Goal: Task Accomplishment & Management: Complete application form

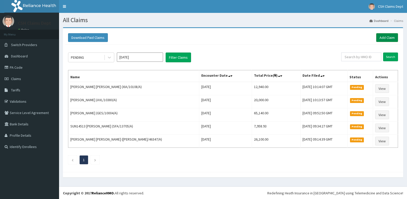
click at [393, 39] on link "Add Claim" at bounding box center [387, 37] width 22 height 9
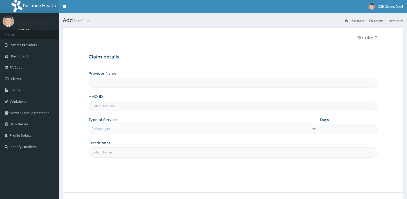
type input "Crystal Specialist Hospital"
click at [112, 106] on input "HMO ID" at bounding box center [233, 106] width 289 height 10
type input "pa/78158c"
drag, startPoint x: 112, startPoint y: 106, endPoint x: 51, endPoint y: 106, distance: 60.9
click at [51, 106] on div "R EL Toggle navigation CSH Claims Dept CSH Claims Dept - csh.hmounit@gmail.com …" at bounding box center [203, 119] width 407 height 238
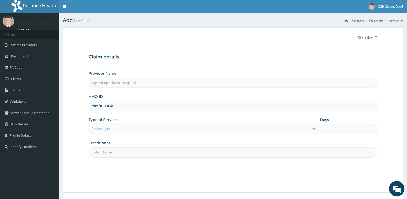
type input "rdm/10006/a"
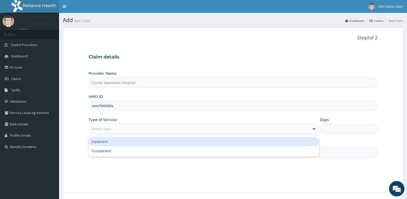
click at [118, 129] on div "Select type" at bounding box center [199, 128] width 220 height 8
click at [116, 141] on div "Inpatient" at bounding box center [204, 141] width 230 height 9
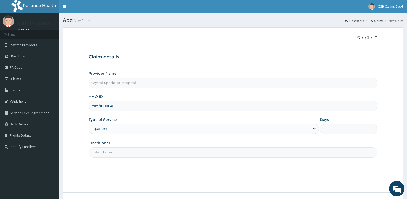
click at [334, 128] on input "Days" at bounding box center [349, 129] width 58 height 10
type input "4"
click at [121, 151] on input "Practitioner" at bounding box center [233, 152] width 289 height 10
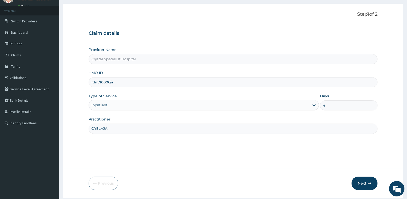
scroll to position [40, 0]
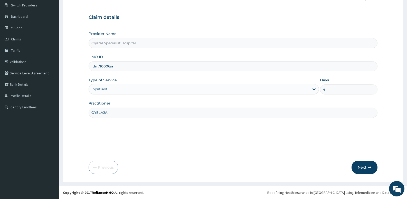
type input "OYELAJA"
click at [371, 167] on icon "button" at bounding box center [370, 167] width 4 height 4
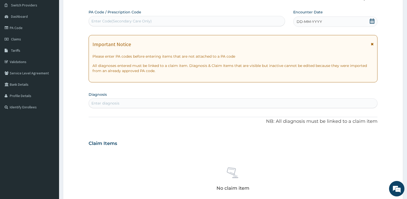
click at [113, 21] on div "Enter Code(Secondary Care Only)" at bounding box center [121, 21] width 60 height 5
paste input "PA/78158C"
type input "PA/78158C"
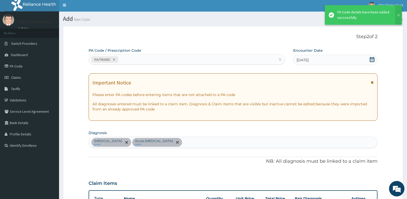
scroll to position [0, 0]
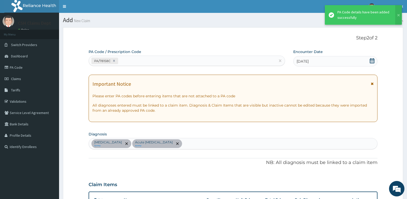
click at [134, 58] on div "PA/78158C" at bounding box center [182, 61] width 187 height 8
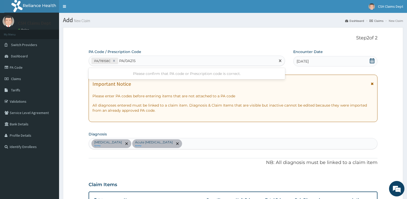
type input "PA/0A2159"
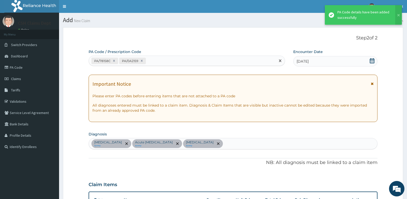
click at [149, 60] on div "PA/78158C PA/0A2159" at bounding box center [182, 61] width 187 height 8
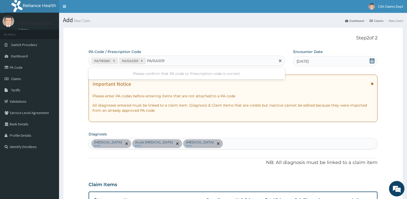
type input "PA/6A3090"
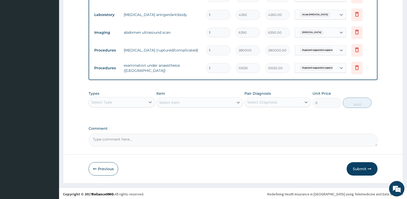
scroll to position [236, 0]
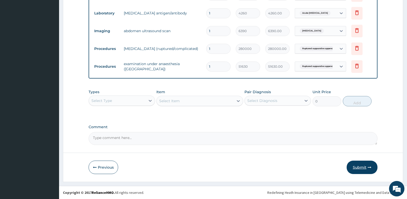
click at [369, 169] on button "Submit" at bounding box center [362, 166] width 31 height 13
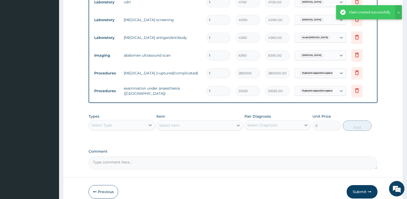
scroll to position [159, 0]
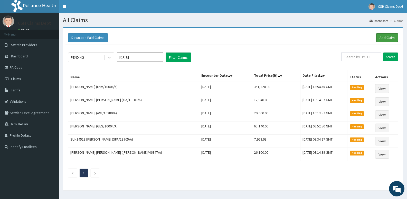
click at [389, 37] on link "Add Claim" at bounding box center [387, 37] width 22 height 9
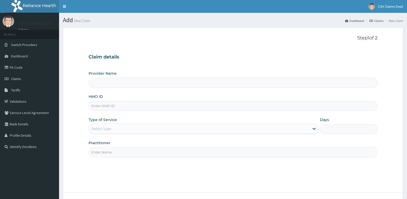
type input "Crystal Specialist Hospital"
click at [127, 106] on input "HMO ID" at bounding box center [233, 106] width 289 height 10
type input "cmg/10004/b"
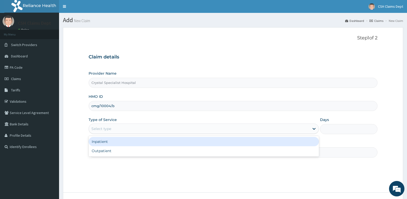
click at [121, 126] on div "Select type" at bounding box center [199, 128] width 220 height 8
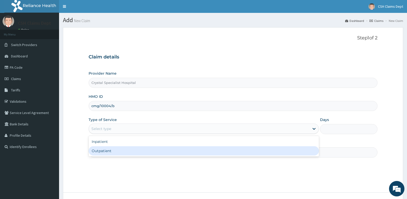
click at [116, 151] on div "Outpatient" at bounding box center [204, 150] width 230 height 9
type input "1"
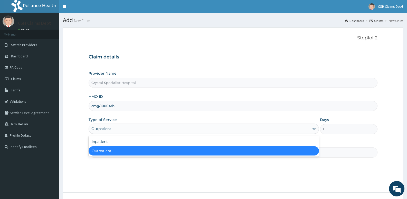
click at [115, 131] on div "Outpatient" at bounding box center [199, 128] width 220 height 8
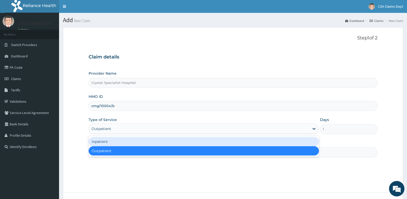
click at [109, 141] on div "Inpatient" at bounding box center [204, 141] width 230 height 9
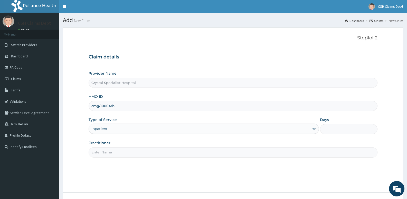
click at [113, 151] on input "Practitioner" at bounding box center [233, 152] width 289 height 10
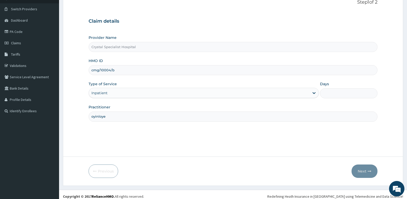
scroll to position [40, 0]
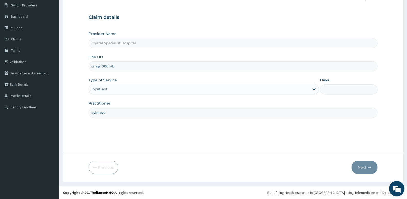
type input "oyinloye"
click at [356, 88] on input "Days" at bounding box center [349, 89] width 58 height 10
type input "2"
click at [368, 169] on icon "button" at bounding box center [370, 167] width 4 height 4
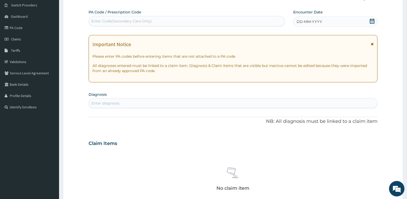
click at [149, 19] on div "Enter Code(Secondary Care Only)" at bounding box center [121, 21] width 60 height 5
type input "PA/03CD21"
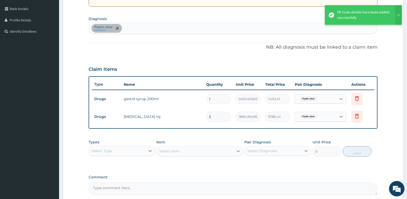
scroll to position [30, 0]
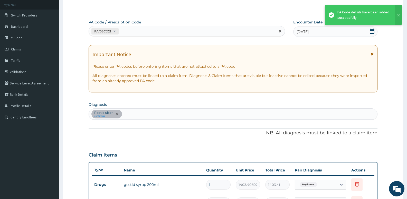
click at [138, 29] on div "PA/03CD21" at bounding box center [182, 31] width 187 height 8
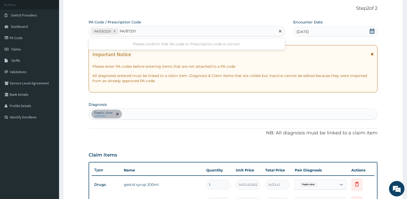
type input "PA/872911"
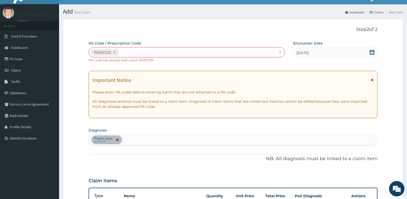
scroll to position [0, 0]
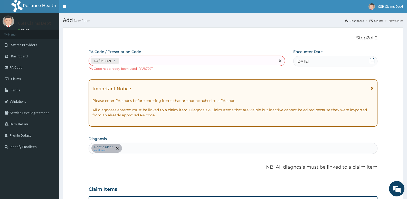
click at [149, 60] on div "PA/03CD21" at bounding box center [182, 61] width 187 height 8
type input "PA/F257DD"
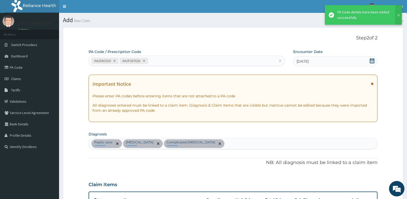
click at [157, 60] on div "PA/03CD21 PA/F257DD" at bounding box center [182, 61] width 187 height 8
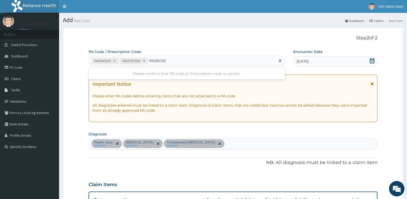
type input "PA/B513EA"
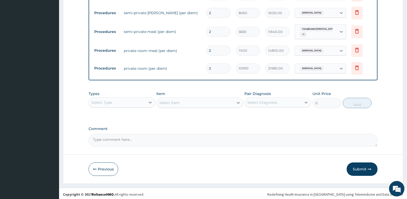
scroll to position [256, 0]
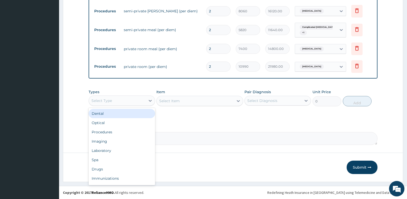
click at [112, 104] on div "Select Type" at bounding box center [117, 100] width 57 height 8
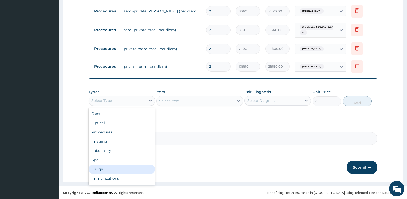
click at [102, 168] on div "Drugs" at bounding box center [122, 168] width 67 height 9
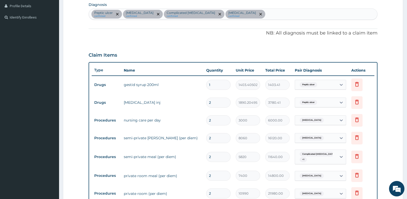
scroll to position [127, 0]
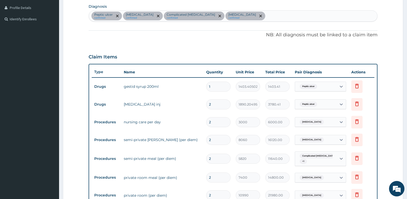
click at [236, 14] on div "Peptic ulcer confirmed Bacterial sepsis confirmed Complicated malaria confirmed…" at bounding box center [233, 16] width 289 height 11
type input "malar"
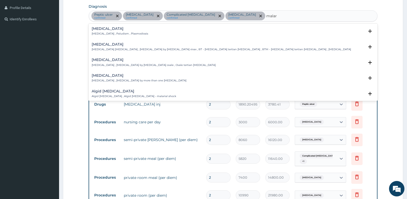
click at [112, 35] on p "Malaria , Paludism , Plasmodiosis" at bounding box center [120, 34] width 57 height 4
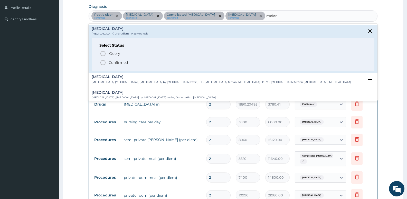
click at [112, 33] on p "Malaria , Paludism , Plasmodiosis" at bounding box center [120, 34] width 57 height 4
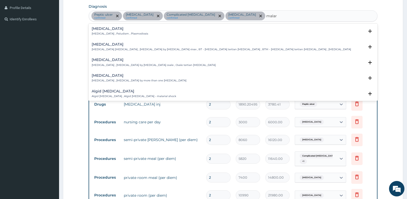
click at [109, 34] on p "Malaria , Paludism , Plasmodiosis" at bounding box center [120, 34] width 57 height 4
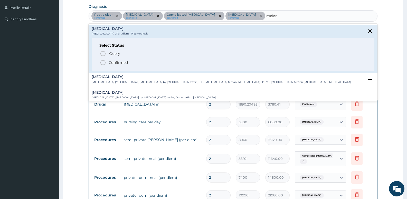
click at [113, 59] on span "Confirmed" at bounding box center [233, 62] width 267 height 6
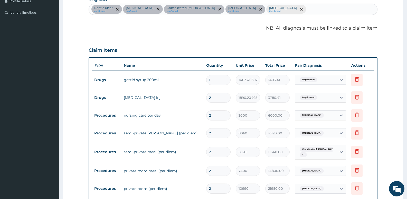
scroll to position [230, 0]
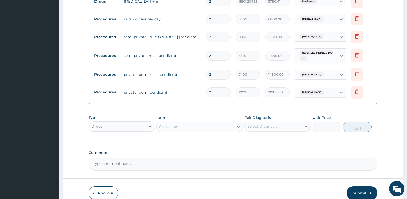
click at [186, 132] on div "Select Item" at bounding box center [199, 126] width 87 height 10
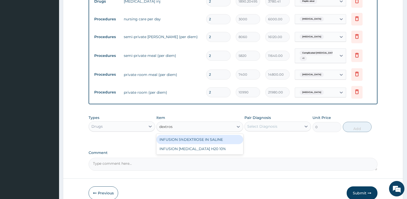
type input "dextrose"
click at [201, 140] on div "INFUSION 5%DEXTROSE IN SALINE" at bounding box center [199, 139] width 87 height 9
type input "1505.050048828125"
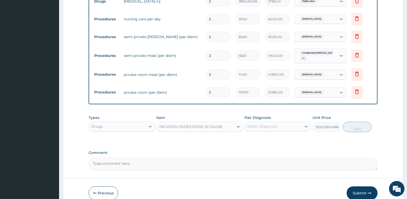
click at [267, 127] on div "Select Diagnosis" at bounding box center [262, 126] width 30 height 5
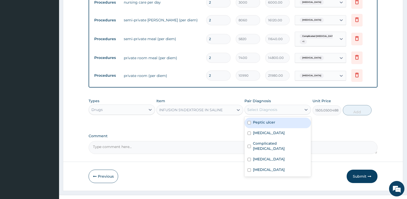
scroll to position [256, 0]
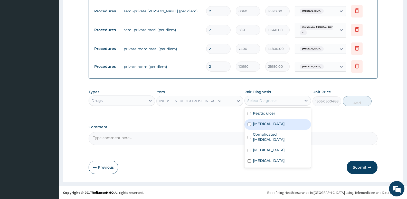
click at [281, 126] on label "Bacterial sepsis" at bounding box center [269, 123] width 32 height 5
checkbox input "true"
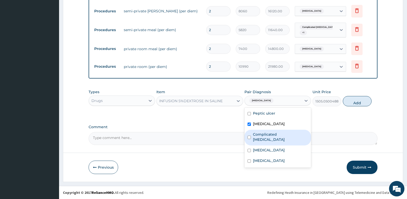
click at [282, 134] on label "Complicated malaria" at bounding box center [280, 137] width 55 height 10
checkbox input "true"
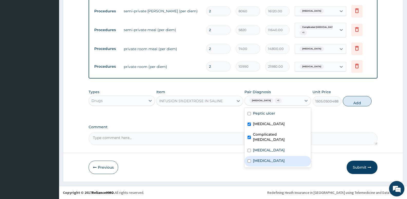
click at [279, 157] on div "Malaria" at bounding box center [278, 161] width 67 height 11
checkbox input "true"
click at [359, 101] on button "Add" at bounding box center [357, 101] width 29 height 10
type input "0"
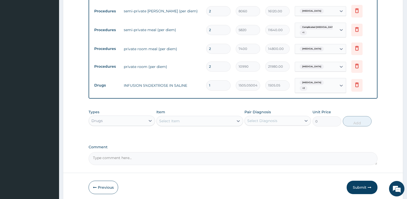
click at [176, 122] on div "Select Item" at bounding box center [195, 121] width 77 height 8
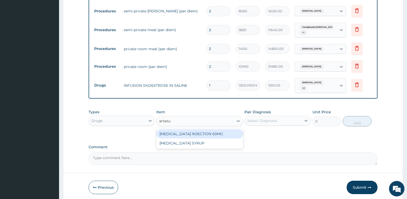
type input "artesun"
click at [193, 129] on div "ARTESUNATE INJECTION 60MG" at bounding box center [199, 133] width 87 height 9
type input "2264.989990234375"
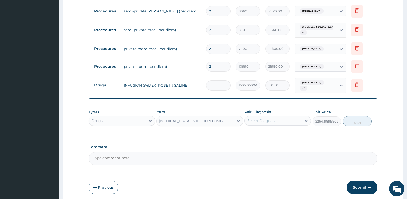
click at [261, 125] on div "Types Drugs Item ARTESUNATE INJECTION 60MG Pair Diagnosis Select Diagnosis Unit…" at bounding box center [233, 118] width 289 height 22
click at [263, 120] on div "Select Diagnosis" at bounding box center [262, 120] width 30 height 5
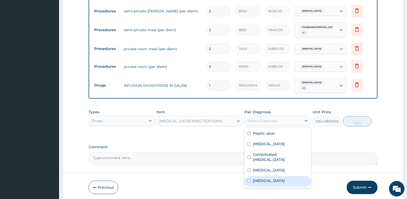
click at [267, 176] on div "Malaria" at bounding box center [278, 181] width 67 height 11
checkbox input "true"
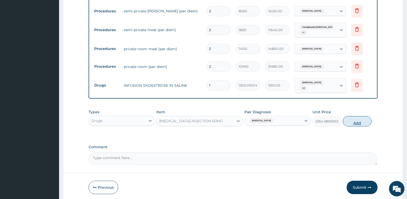
click at [355, 117] on button "Add" at bounding box center [357, 121] width 29 height 10
type input "0"
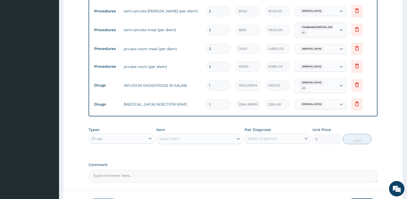
click at [204, 140] on div "Select Item" at bounding box center [195, 138] width 77 height 8
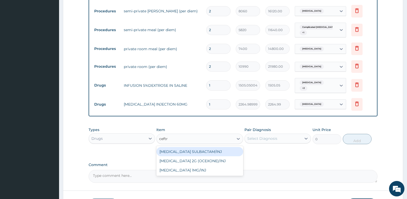
type input "ceftri"
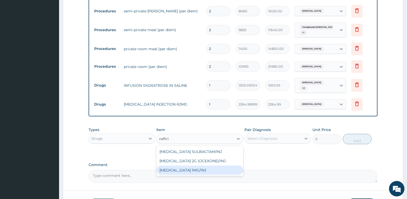
click at [199, 169] on div "CEFTRIAXONE 1MG/INJ" at bounding box center [199, 169] width 87 height 9
type input "2269.10009765625"
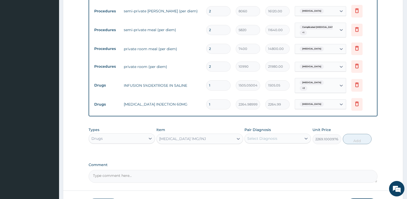
click at [288, 141] on div "Pair Diagnosis Select Diagnosis" at bounding box center [278, 135] width 67 height 17
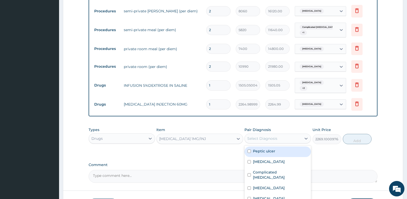
click at [289, 138] on div "Select Diagnosis" at bounding box center [273, 138] width 57 height 8
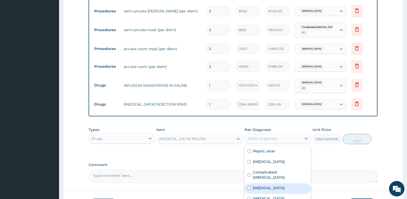
click at [263, 185] on label "Sepsis" at bounding box center [269, 187] width 32 height 5
checkbox input "true"
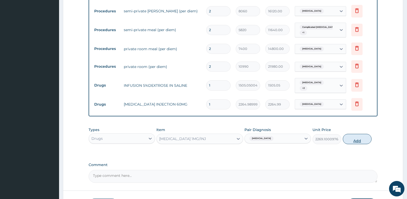
click at [361, 136] on button "Add" at bounding box center [357, 139] width 29 height 10
type input "0"
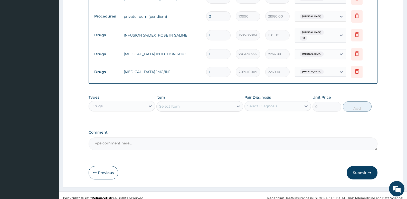
scroll to position [309, 0]
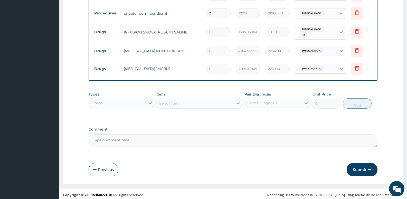
click at [169, 100] on div "Select Item" at bounding box center [169, 102] width 21 height 5
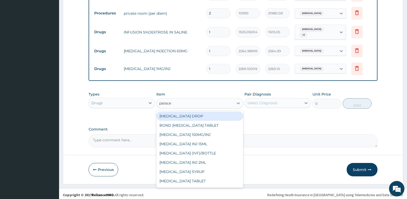
type input "paracet"
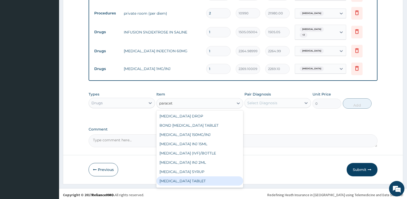
scroll to position [8, 0]
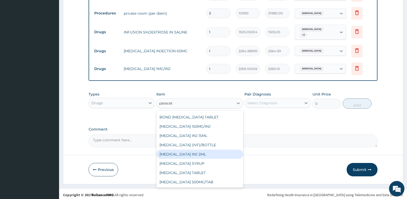
click at [195, 152] on div "PARACETAMOL INJ 2ML" at bounding box center [199, 153] width 87 height 9
type input "1191"
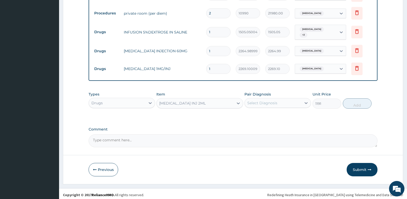
click at [273, 102] on div "Select Diagnosis" at bounding box center [262, 102] width 30 height 5
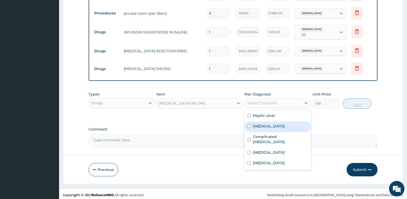
click at [270, 124] on label "Bacterial sepsis" at bounding box center [269, 125] width 32 height 5
checkbox input "true"
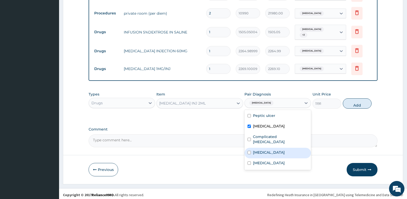
click at [259, 150] on label "Sepsis" at bounding box center [269, 152] width 32 height 5
checkbox input "true"
click at [362, 101] on button "Add" at bounding box center [357, 103] width 29 height 10
type input "0"
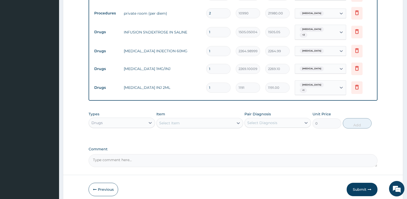
click at [192, 121] on div "Select Item" at bounding box center [195, 123] width 77 height 8
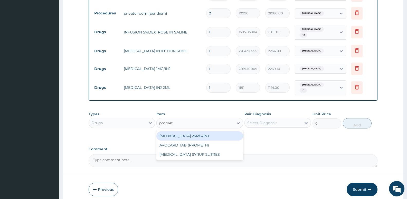
type input "prometh"
click at [191, 134] on div "PROMETHAZINE 25MG/INJ" at bounding box center [199, 135] width 87 height 9
type input "292.885009765625"
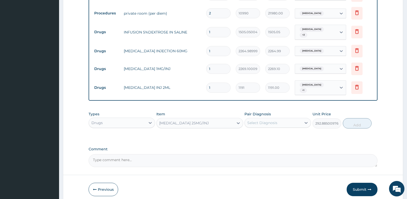
drag, startPoint x: 264, startPoint y: 112, endPoint x: 266, endPoint y: 116, distance: 5.0
click at [264, 112] on label "Pair Diagnosis" at bounding box center [258, 113] width 26 height 5
click at [266, 120] on div "Select Diagnosis" at bounding box center [262, 122] width 30 height 5
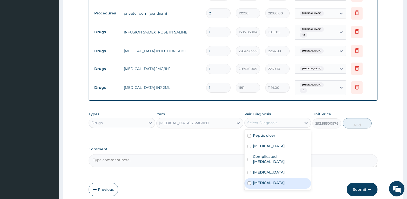
click at [269, 178] on div "Malaria" at bounding box center [278, 183] width 67 height 11
checkbox input "true"
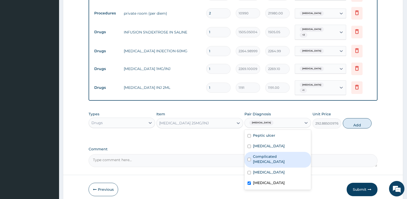
click at [272, 154] on label "Complicated malaria" at bounding box center [280, 159] width 55 height 10
checkbox input "true"
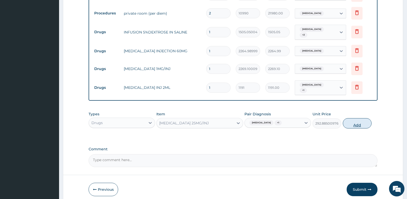
click at [356, 121] on button "Add" at bounding box center [357, 123] width 29 height 10
type input "0"
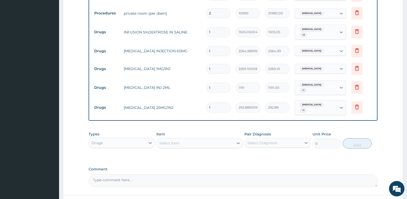
click at [182, 139] on div "Select Item" at bounding box center [195, 143] width 77 height 8
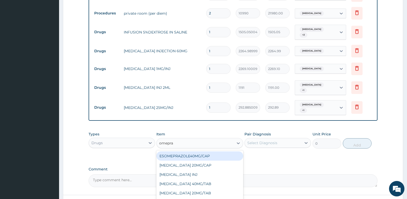
type input "omepraz"
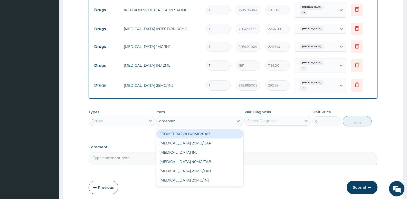
scroll to position [345, 0]
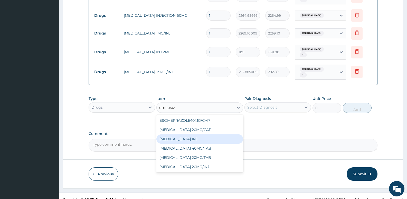
click at [201, 134] on div "OMEPRAZOLE INJ" at bounding box center [199, 138] width 87 height 9
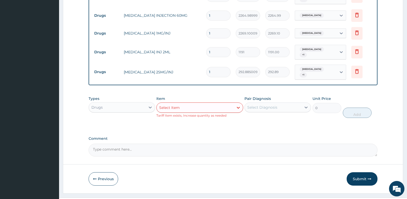
click at [276, 96] on div "Pair Diagnosis Select Diagnosis" at bounding box center [278, 107] width 67 height 22
click at [201, 103] on div "Select Item" at bounding box center [195, 107] width 77 height 8
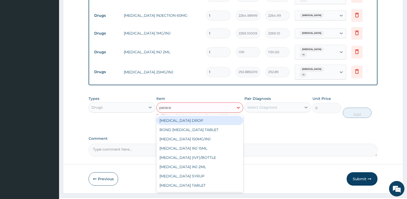
type input "parace"
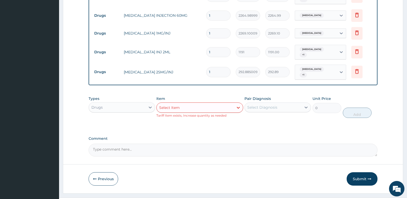
click at [180, 105] on div "Select Item" at bounding box center [169, 107] width 21 height 5
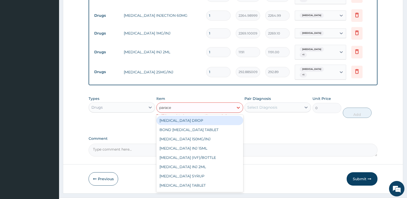
type input "paracet"
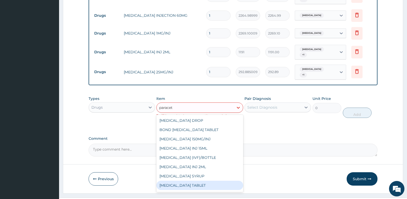
click at [182, 180] on div "PARACETAMOL TABLET" at bounding box center [199, 184] width 87 height 9
type input "14.90499973297119"
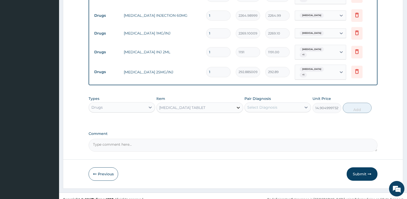
click at [239, 107] on icon at bounding box center [238, 108] width 3 height 2
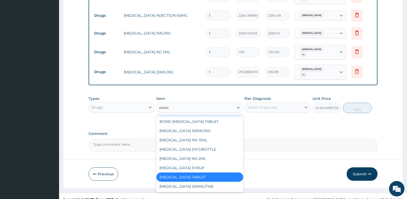
scroll to position [8, 0]
type input "paracet"
click at [195, 181] on div "PARACETAMOL 500MG/TAB" at bounding box center [199, 185] width 87 height 9
type input "22.625"
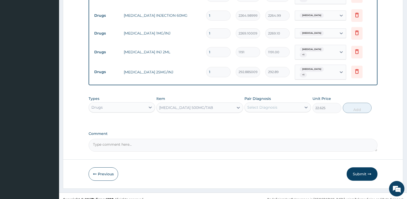
click at [267, 105] on div "Select Diagnosis" at bounding box center [262, 107] width 30 height 5
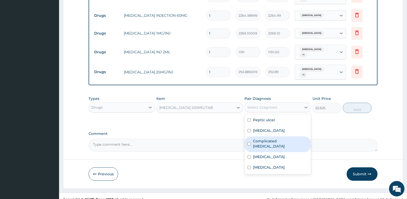
drag, startPoint x: 267, startPoint y: 133, endPoint x: 265, endPoint y: 156, distance: 22.7
click at [267, 138] on label "Complicated malaria" at bounding box center [280, 143] width 55 height 10
checkbox input "true"
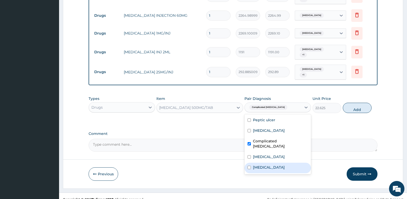
click at [265, 164] on label "Malaria" at bounding box center [269, 166] width 32 height 5
checkbox input "true"
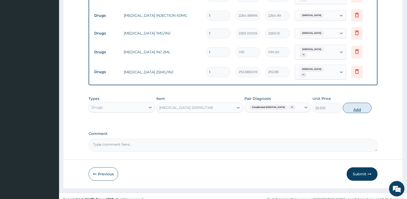
click at [366, 103] on button "Add" at bounding box center [357, 108] width 29 height 10
type input "0"
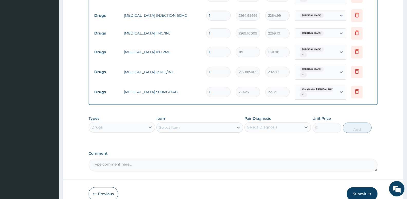
type input "18"
type input "407.25"
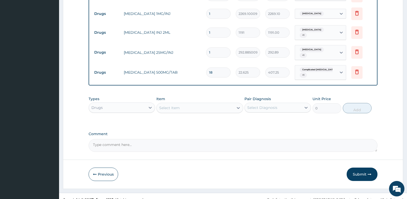
scroll to position [365, 0]
type input "18"
click at [203, 103] on div "Select Item" at bounding box center [195, 107] width 77 height 8
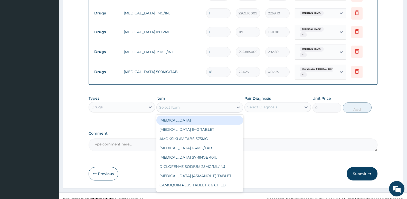
type input "c"
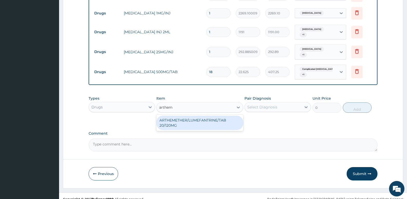
type input "artheme"
click at [207, 115] on div "ARTHEMETHER/LUMEFANTRINE/TAB 20/120MG" at bounding box center [199, 122] width 87 height 14
type input "130"
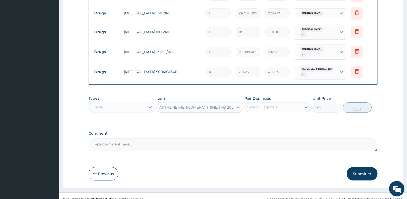
click at [252, 104] on div "Select Diagnosis" at bounding box center [273, 107] width 57 height 8
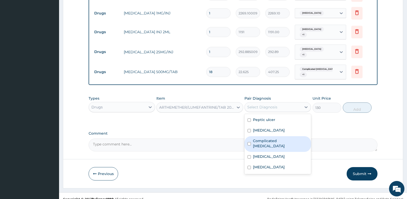
click at [267, 138] on label "Complicated malaria" at bounding box center [280, 143] width 55 height 10
checkbox input "true"
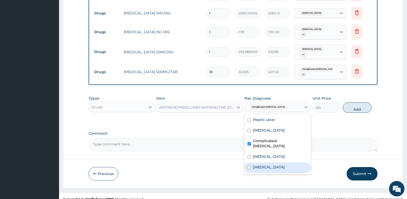
click at [266, 164] on label "Malaria" at bounding box center [269, 166] width 32 height 5
checkbox input "true"
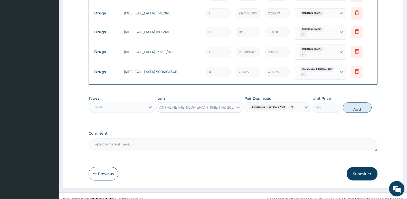
click at [364, 104] on button "Add" at bounding box center [357, 107] width 29 height 10
type input "0"
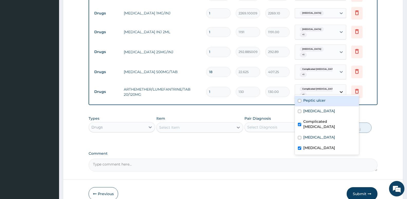
click at [339, 89] on icon at bounding box center [341, 91] width 5 height 5
click at [311, 122] on label "Complicated malaria" at bounding box center [329, 124] width 53 height 10
checkbox input "false"
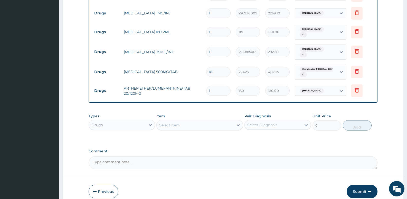
drag, startPoint x: 216, startPoint y: 85, endPoint x: 185, endPoint y: 85, distance: 30.3
click at [185, 85] on tr "Drugs ARTHEMETHER/LUMEFANTRINE/TAB 20/120MG 1 130 130.00 Malaria Delete" at bounding box center [233, 91] width 283 height 18
type input "2"
type input "260.00"
type input "24"
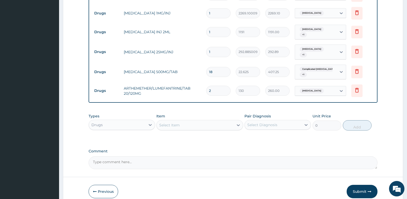
type input "3120.00"
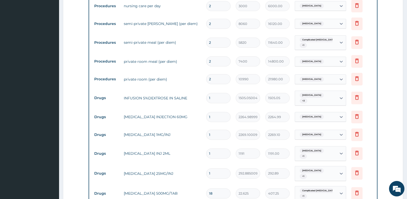
scroll to position [236, 0]
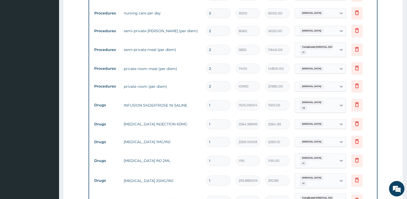
type input "24"
drag, startPoint x: 218, startPoint y: 159, endPoint x: 158, endPoint y: 159, distance: 59.9
click at [158, 159] on tr "Drugs PARACETAMOL INJ 2ML 1 1191 1191.00 Bacterial sepsis + 1 Delete" at bounding box center [233, 161] width 283 height 20
type input "4"
type input "4764.00"
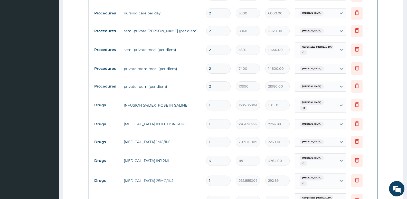
type input "4"
drag, startPoint x: 213, startPoint y: 140, endPoint x: 178, endPoint y: 149, distance: 36.6
click at [178, 149] on tbody "Drugs gestid syrup 200ml 1 1403.405029296875 1403.41 Peptic ulcer Delete Drugs …" at bounding box center [233, 99] width 283 height 260
type input "3"
type input "6807.30"
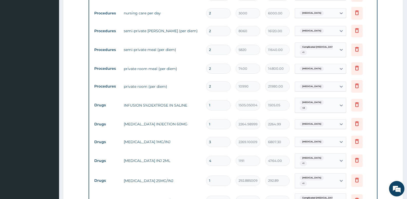
type input "3"
drag, startPoint x: 229, startPoint y: 115, endPoint x: 192, endPoint y: 124, distance: 37.9
click at [192, 124] on tr "Drugs ARTESUNATE INJECTION 60MG 1 2264.989990234375 2264.99 Malaria Delete" at bounding box center [233, 124] width 283 height 18
drag, startPoint x: 215, startPoint y: 121, endPoint x: 160, endPoint y: 118, distance: 55.3
click at [168, 125] on tr "Drugs ARTESUNATE INJECTION 60MG 1 2264.989990234375 2264.99 Malaria Delete" at bounding box center [233, 124] width 283 height 18
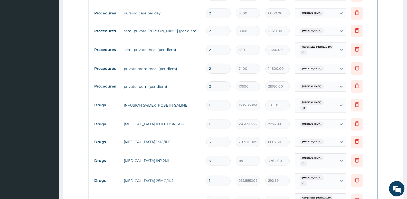
type input "6"
type input "13589.94"
type input "6"
click at [160, 119] on td "ARTESUNATE INJECTION 60MG" at bounding box center [162, 124] width 82 height 10
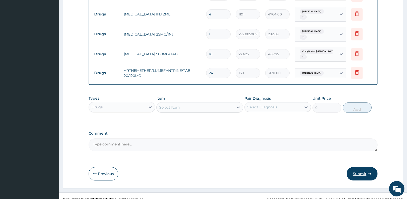
click at [362, 167] on button "Submit" at bounding box center [362, 173] width 31 height 13
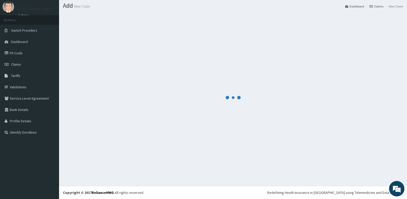
scroll to position [14, 0]
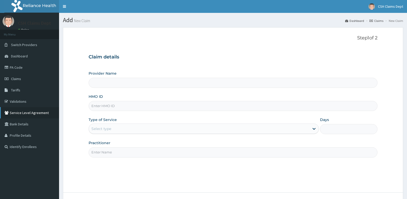
scroll to position [40, 0]
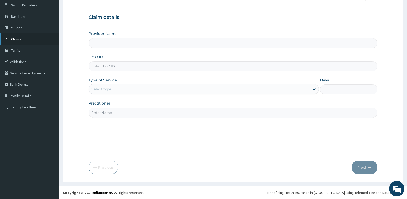
type input "Crystal Specialist Hospital"
click at [20, 36] on link "Claims" at bounding box center [29, 38] width 59 height 11
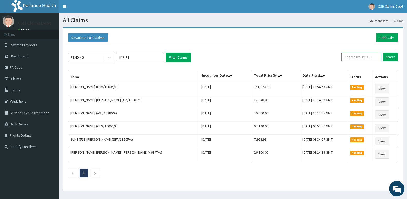
click at [365, 59] on input "text" at bounding box center [361, 56] width 40 height 9
type input "cmg/10004/b"
click at [383, 52] on input "Search" at bounding box center [390, 56] width 15 height 9
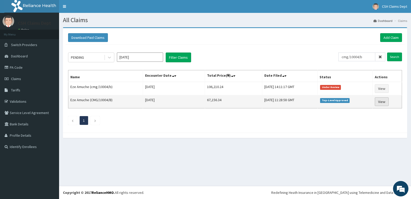
click at [385, 101] on link "View" at bounding box center [382, 101] width 14 height 9
